Goal: Entertainment & Leisure: Browse casually

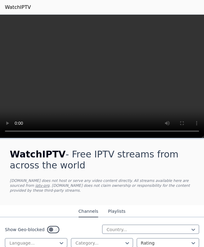
click at [98, 76] on video at bounding box center [102, 76] width 204 height 123
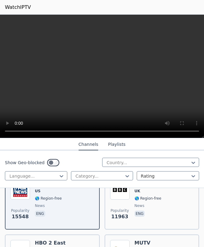
scroll to position [86, 0]
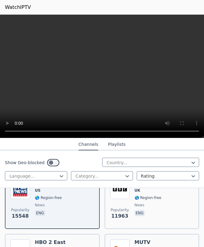
click at [122, 197] on img at bounding box center [120, 189] width 20 height 20
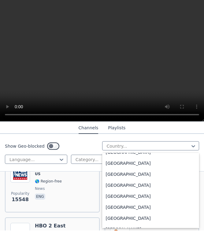
scroll to position [338, 0]
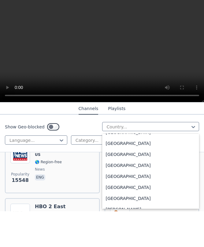
click at [111, 195] on div "[GEOGRAPHIC_DATA]" at bounding box center [150, 200] width 97 height 11
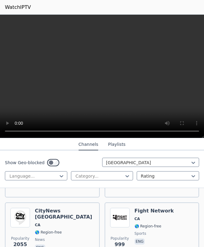
scroll to position [120, 0]
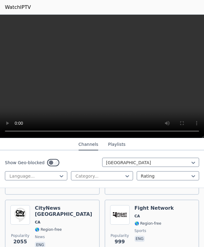
click at [122, 209] on img at bounding box center [120, 215] width 20 height 20
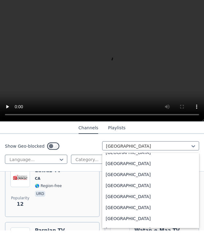
scroll to position [2156, 0]
click at [130, 175] on div "[GEOGRAPHIC_DATA]" at bounding box center [150, 180] width 97 height 11
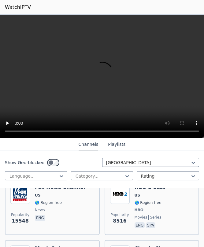
scroll to position [82, 0]
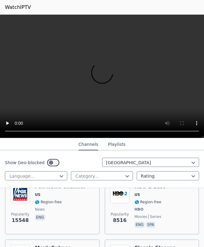
click at [64, 202] on span "🌎 Region-free" at bounding box center [60, 201] width 50 height 5
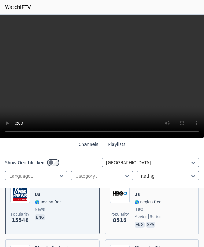
click at [147, 203] on span "🌎 Region-free" at bounding box center [147, 201] width 27 height 5
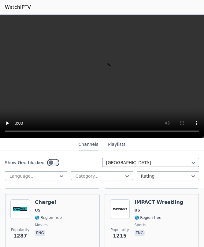
scroll to position [546, 0]
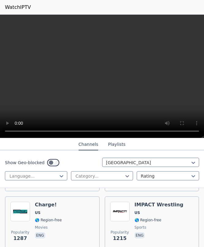
click at [50, 215] on span "US" at bounding box center [48, 212] width 27 height 5
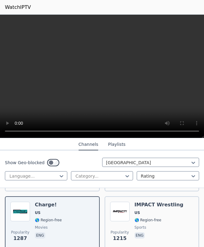
click at [115, 145] on button "Playlists" at bounding box center [116, 145] width 17 height 12
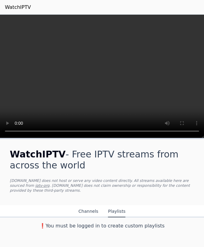
click at [87, 211] on button "Channels" at bounding box center [88, 211] width 20 height 12
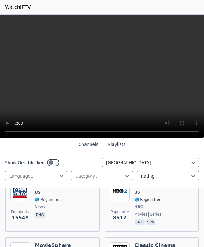
scroll to position [85, 0]
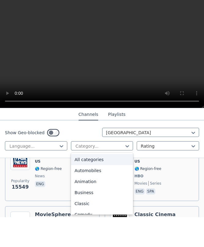
click at [115, 184] on div "All categories" at bounding box center [102, 189] width 62 height 11
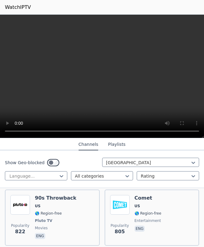
scroll to position [1097, 0]
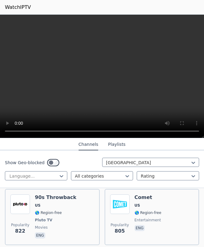
click at [148, 206] on span "US" at bounding box center [147, 205] width 27 height 5
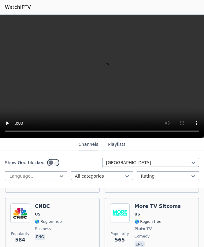
scroll to position [1697, 0]
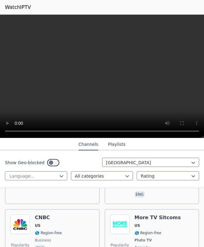
click at [54, 217] on div "CNBC US 🌎 Region-free business eng" at bounding box center [48, 236] width 27 height 45
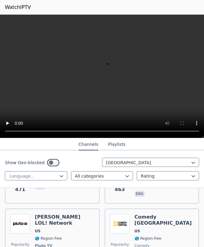
scroll to position [2188, 0]
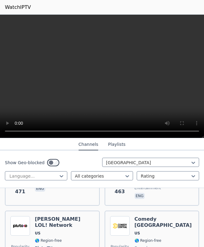
click at [149, 216] on div "Comedy [GEOGRAPHIC_DATA] 🌎 Region-free comedy eng" at bounding box center [163, 241] width 59 height 51
